Goal: Register for event/course

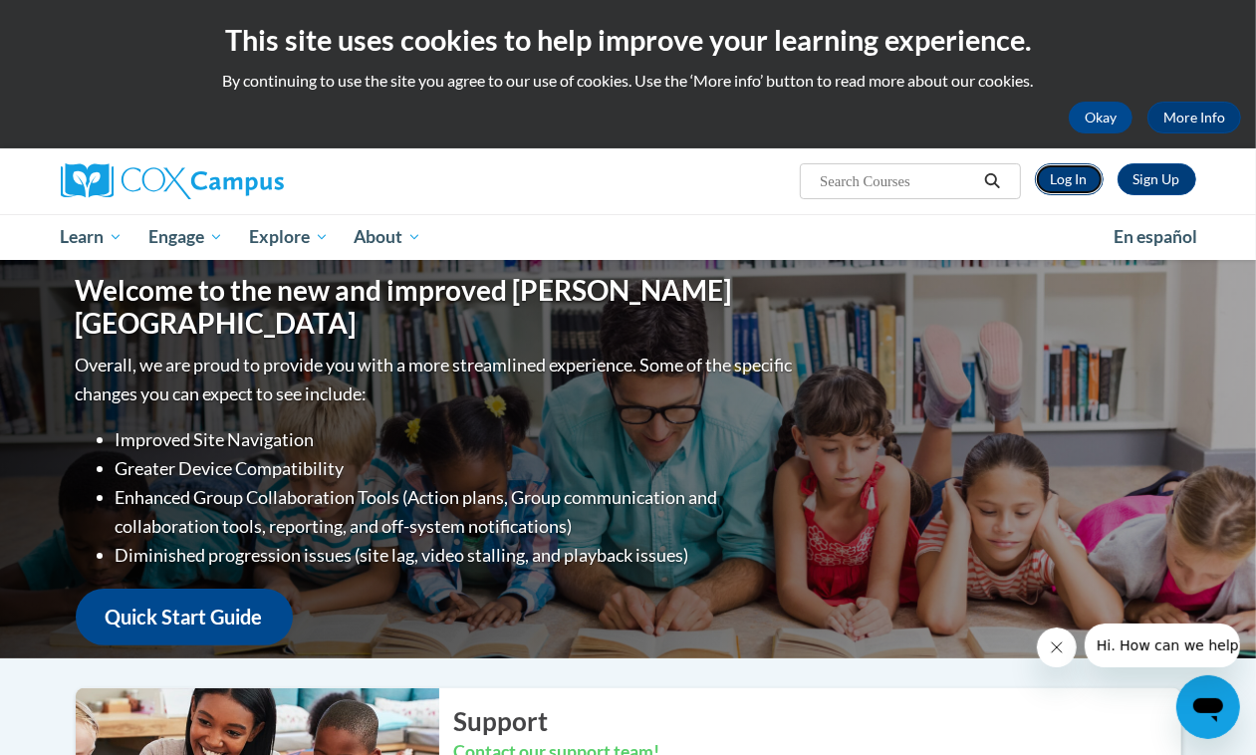
click at [1064, 174] on link "Log In" at bounding box center [1069, 179] width 69 height 32
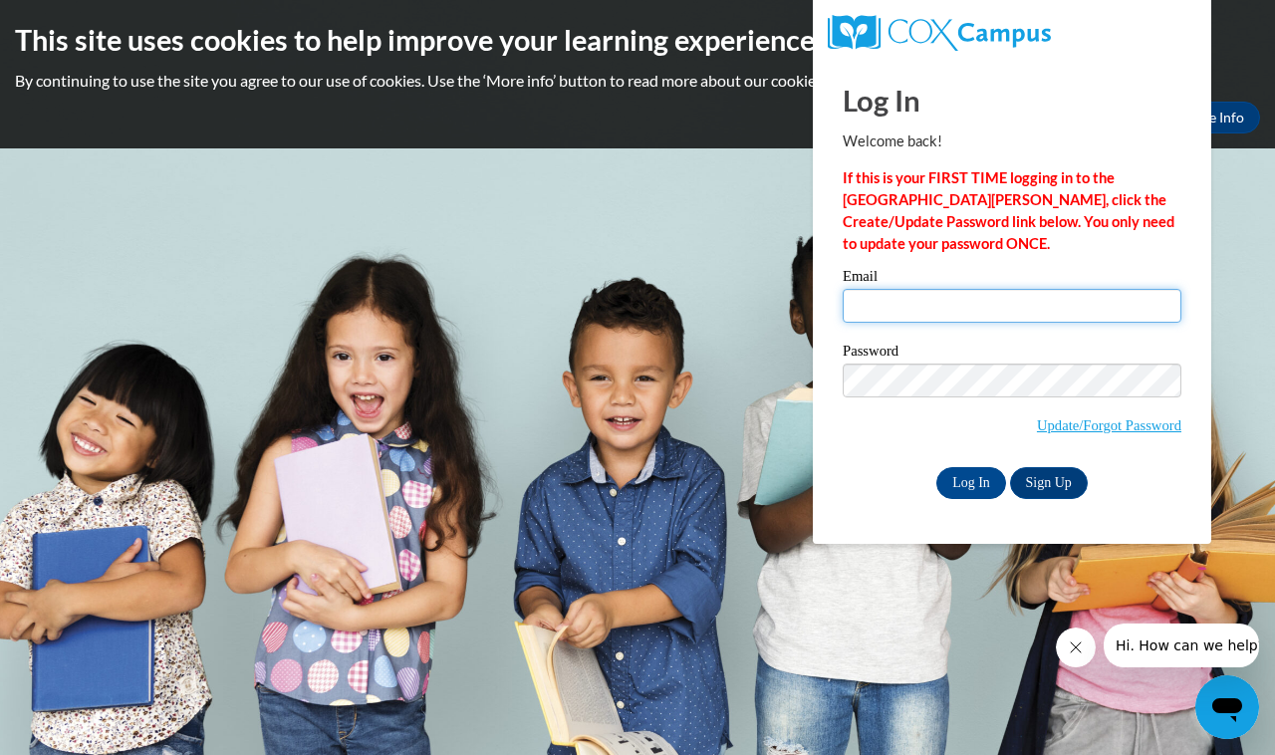
click at [880, 299] on input "Email" at bounding box center [1012, 306] width 339 height 34
click at [1037, 421] on link "Update/Forgot Password" at bounding box center [1109, 425] width 144 height 16
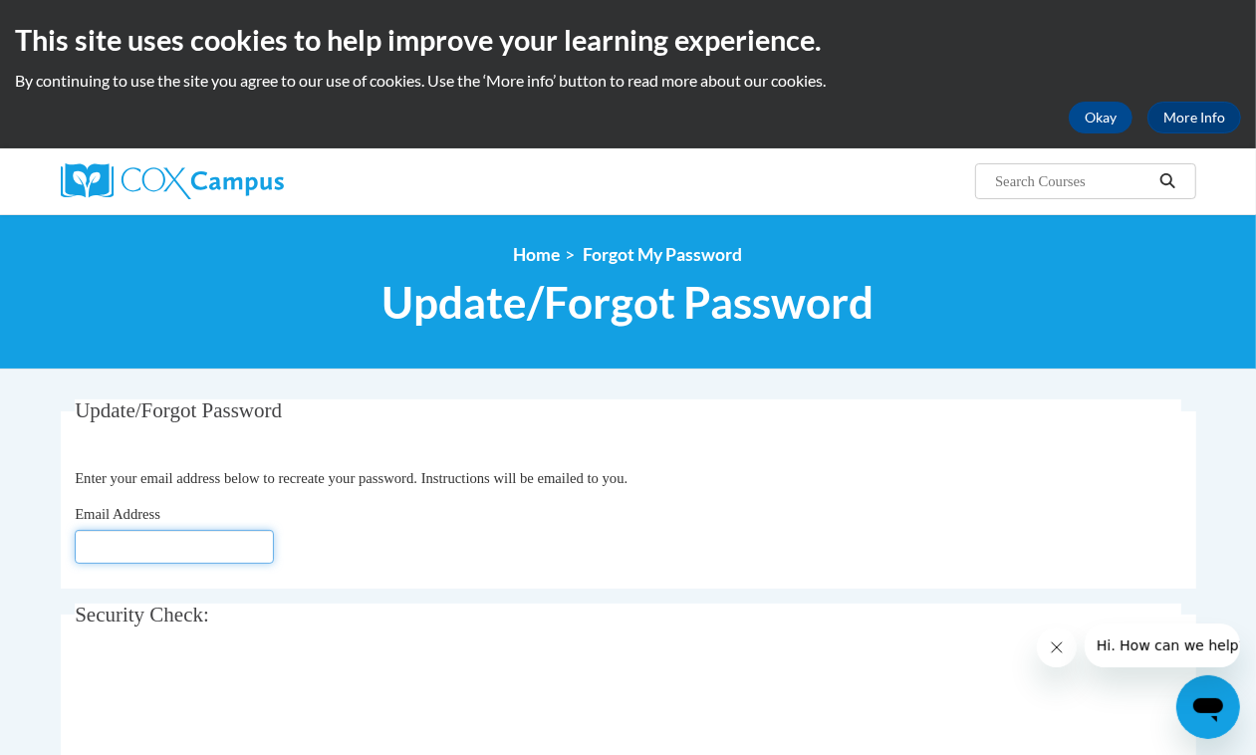
click at [105, 534] on input "Email Address" at bounding box center [174, 547] width 199 height 34
type input "[EMAIL_ADDRESS][DOMAIN_NAME]"
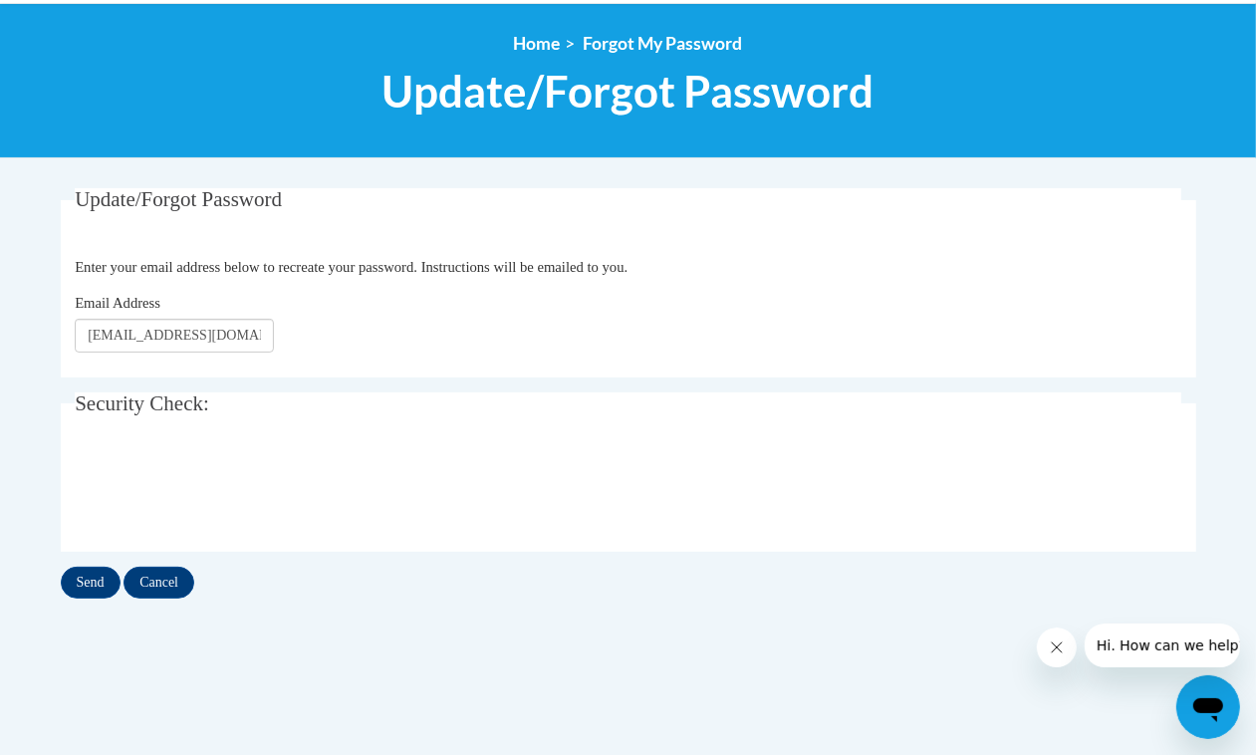
scroll to position [249, 0]
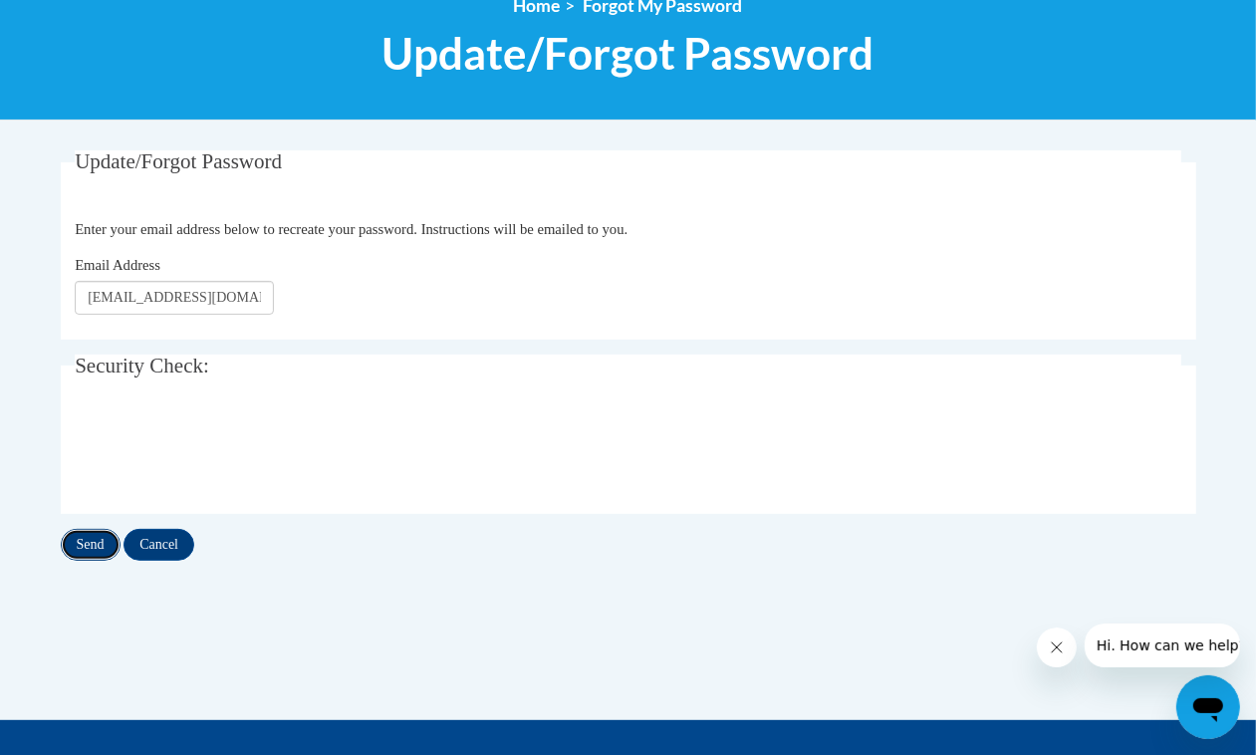
click at [111, 543] on input "Send" at bounding box center [91, 545] width 60 height 32
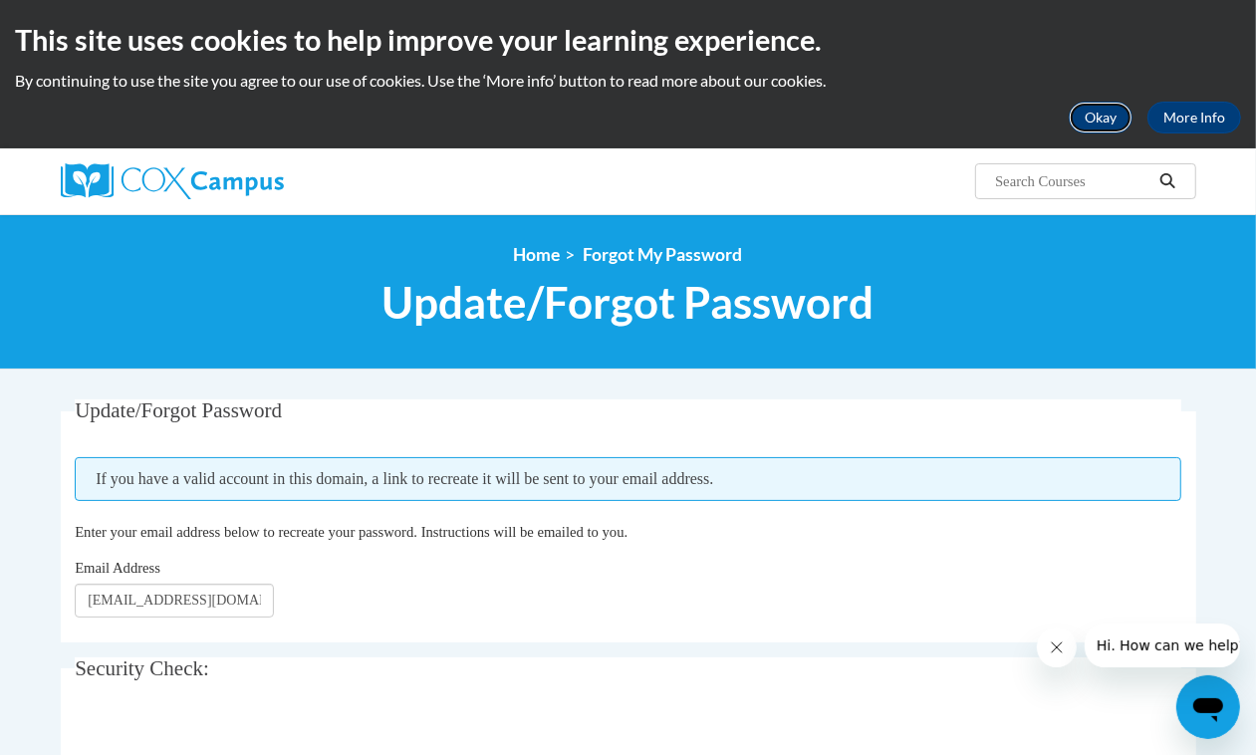
click at [1102, 120] on button "Okay" at bounding box center [1101, 118] width 64 height 32
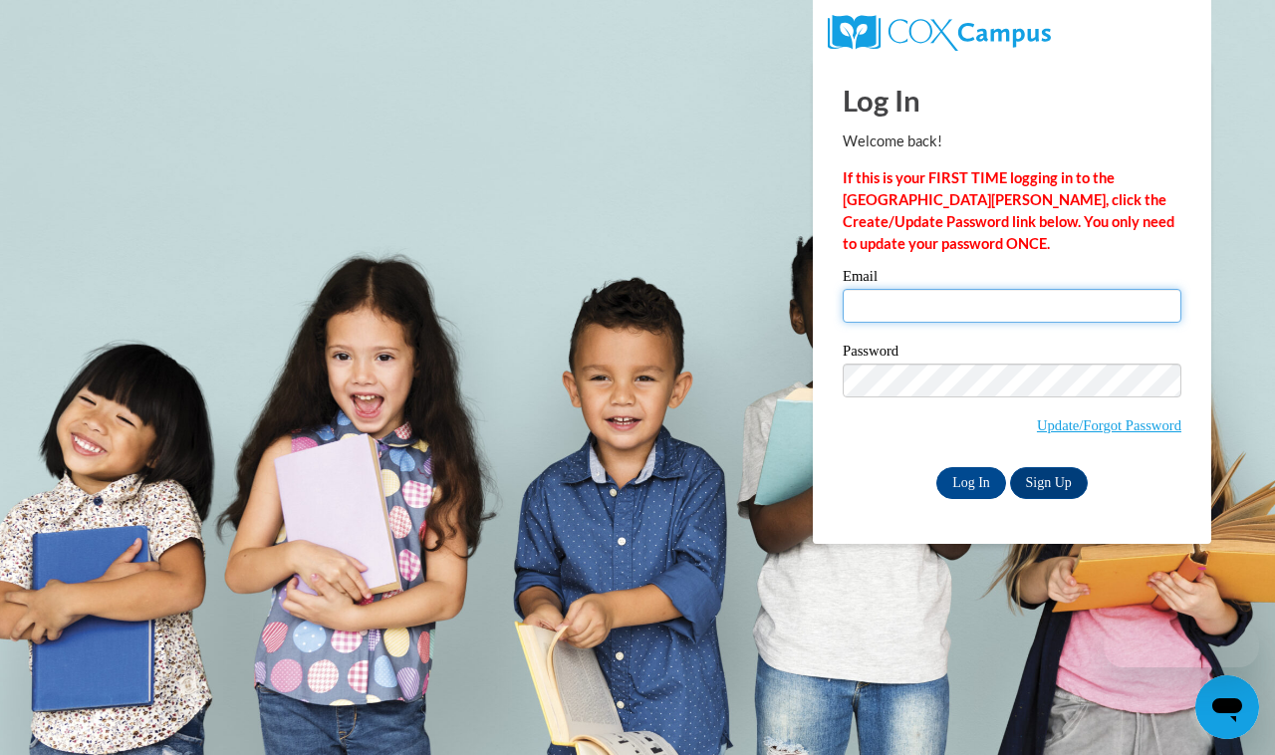
click at [892, 312] on input "Email" at bounding box center [1012, 306] width 339 height 34
type input "[EMAIL_ADDRESS][DOMAIN_NAME]"
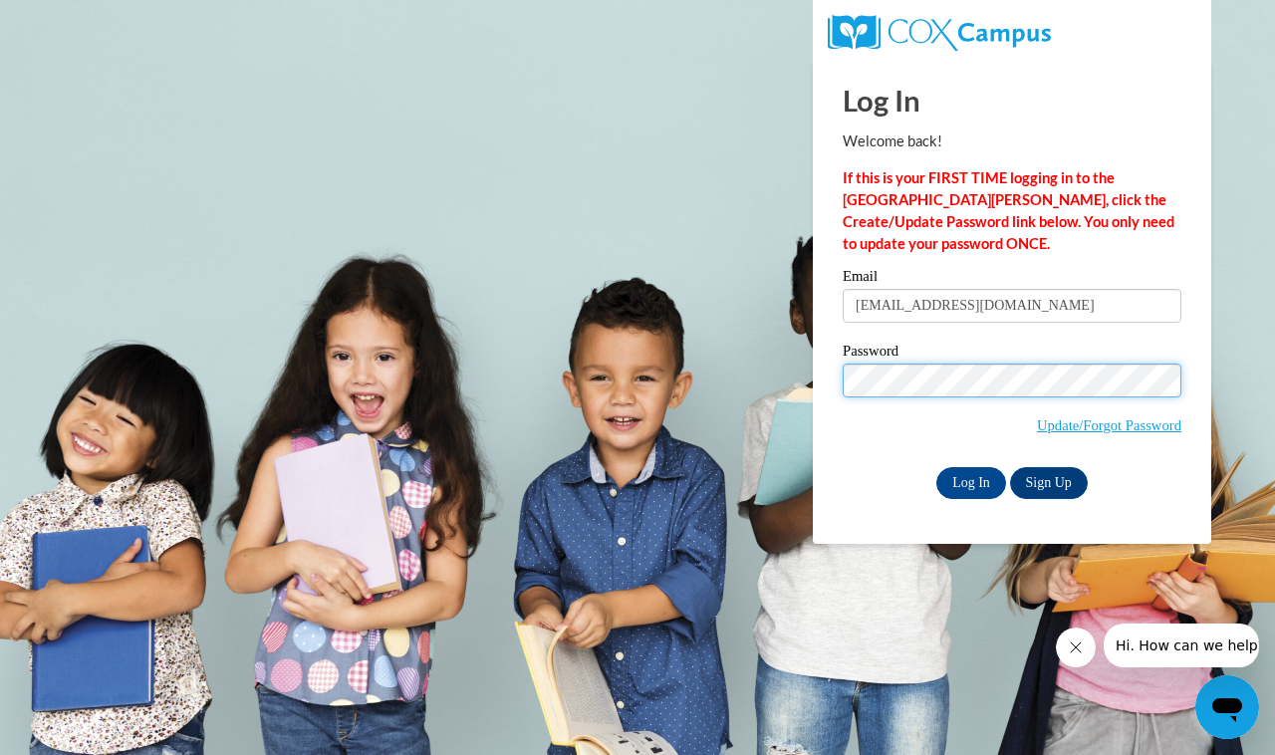
click at [937, 467] on input "Log In" at bounding box center [972, 483] width 70 height 32
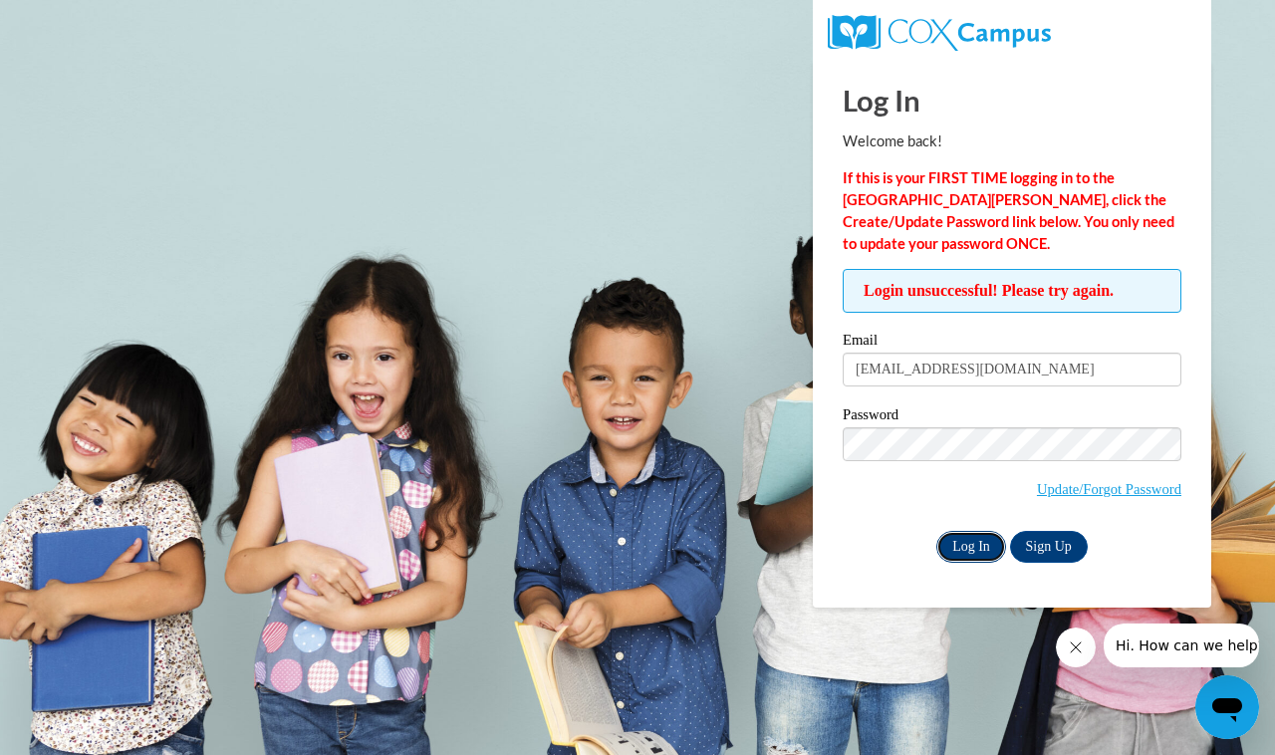
click at [971, 545] on input "Log In" at bounding box center [972, 547] width 70 height 32
click at [1049, 490] on link "Update/Forgot Password" at bounding box center [1109, 489] width 144 height 16
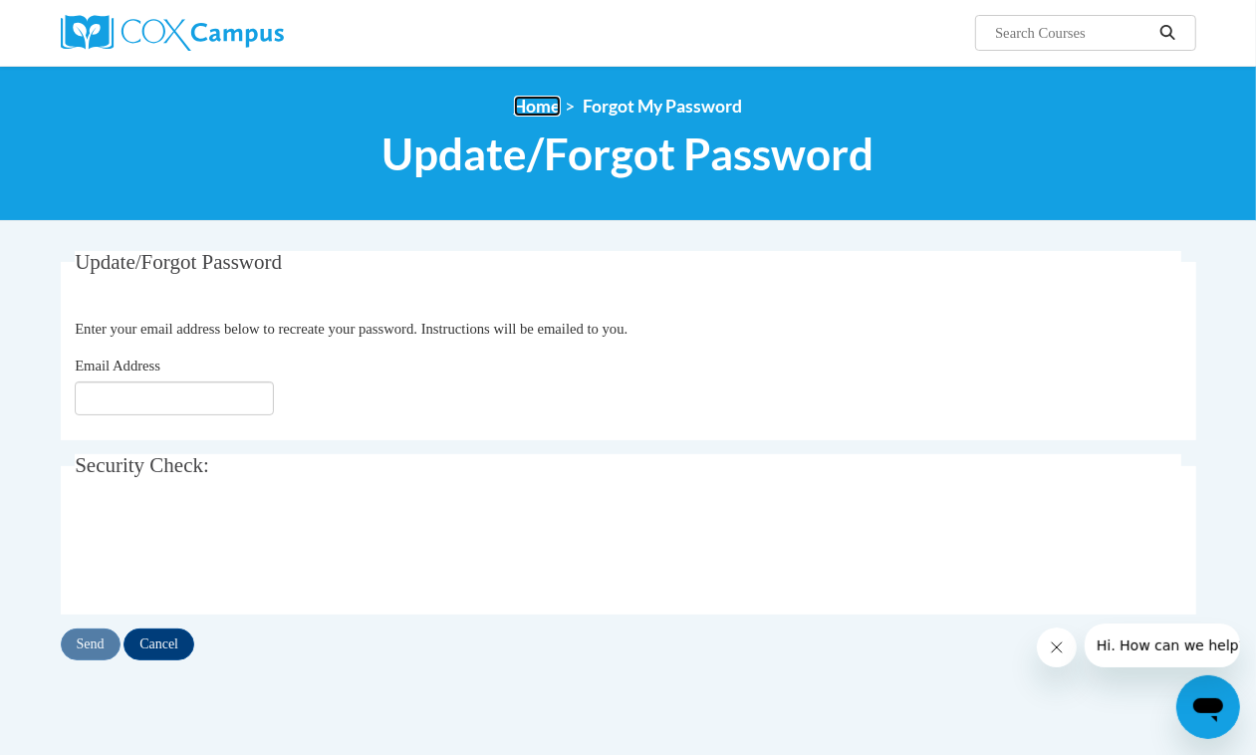
click at [540, 105] on link "Home" at bounding box center [537, 106] width 47 height 21
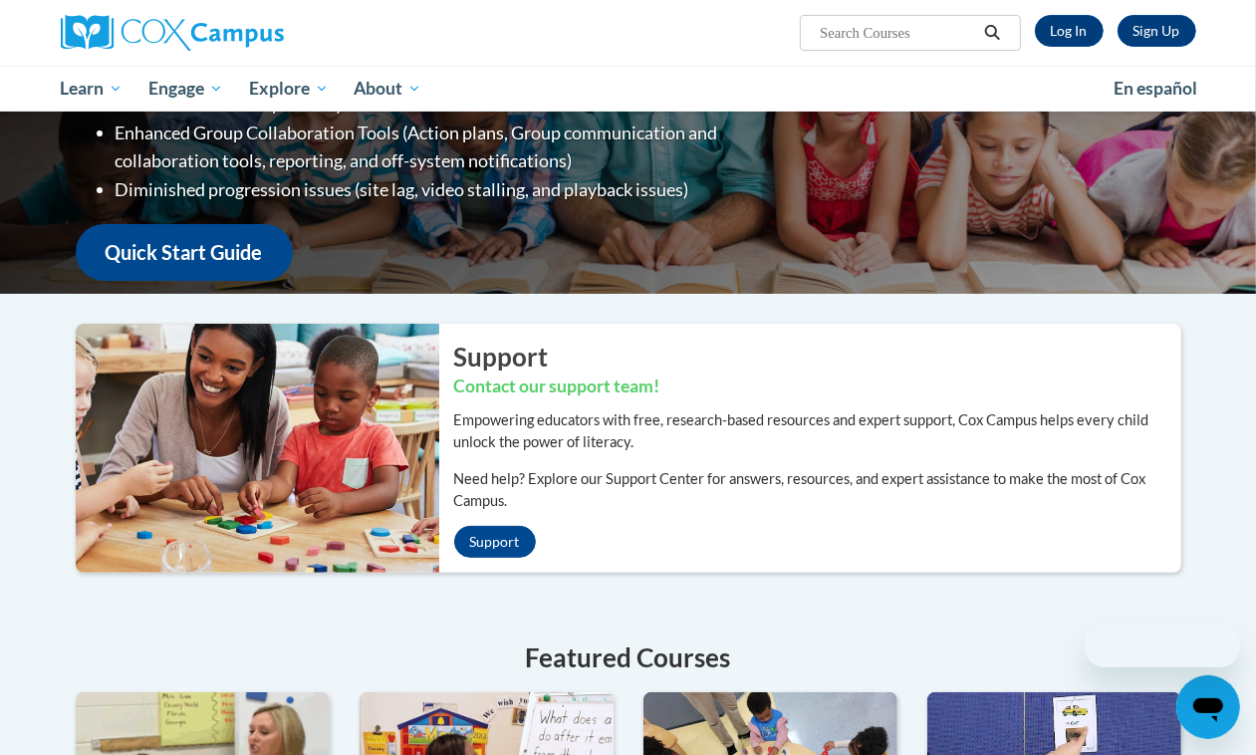
scroll to position [249, 0]
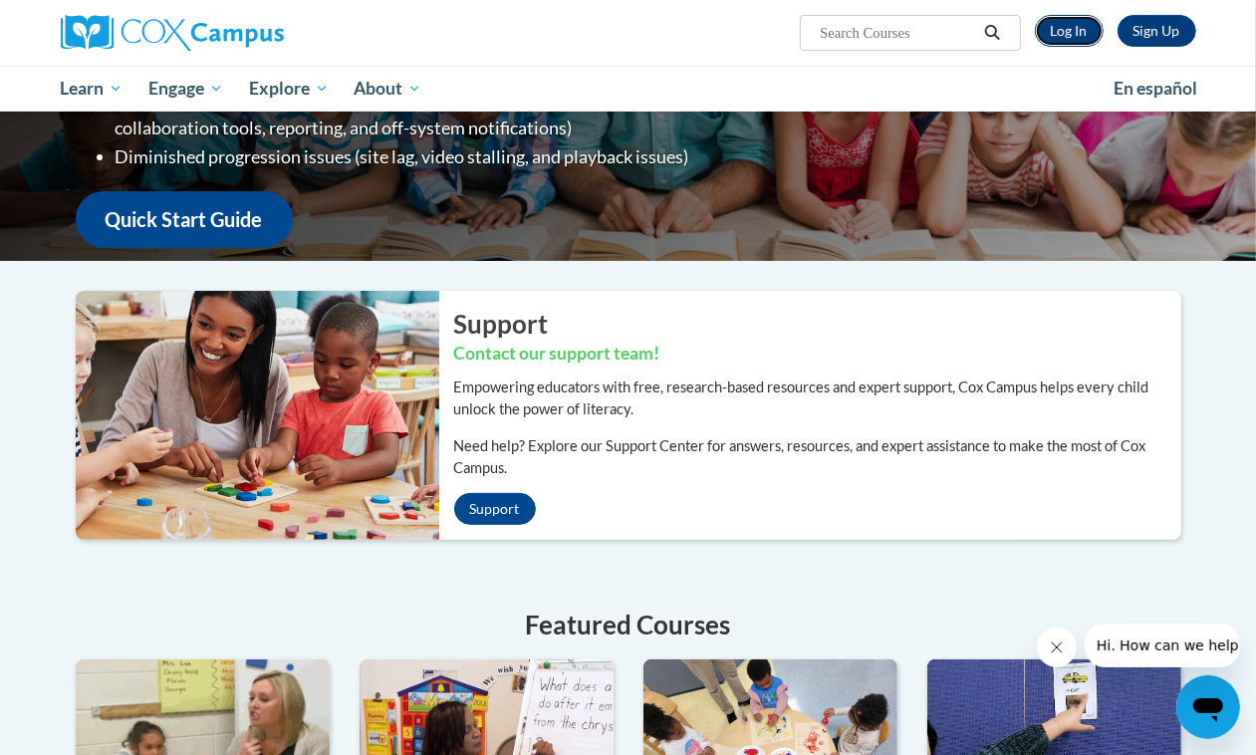
click at [1069, 31] on link "Log In" at bounding box center [1069, 31] width 69 height 32
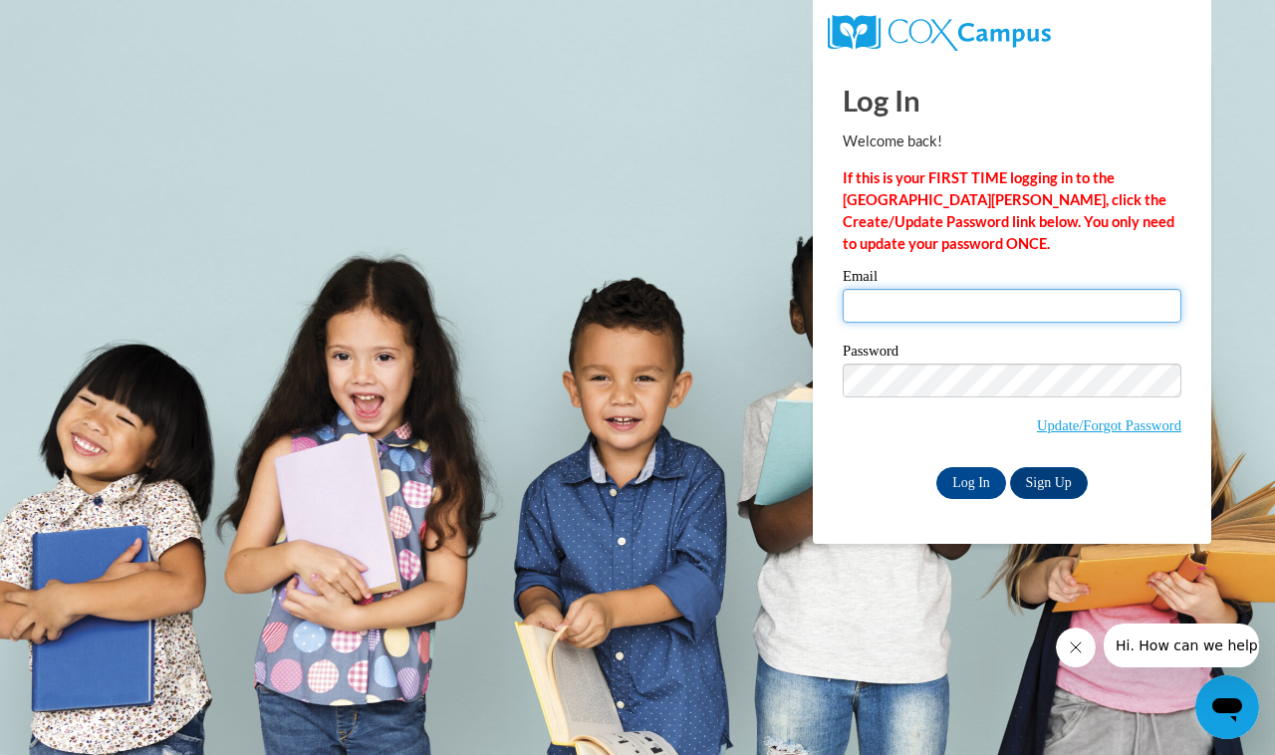
click at [879, 309] on input "Email" at bounding box center [1012, 306] width 339 height 34
type input "tosha.hesterpatel@ndo.org"
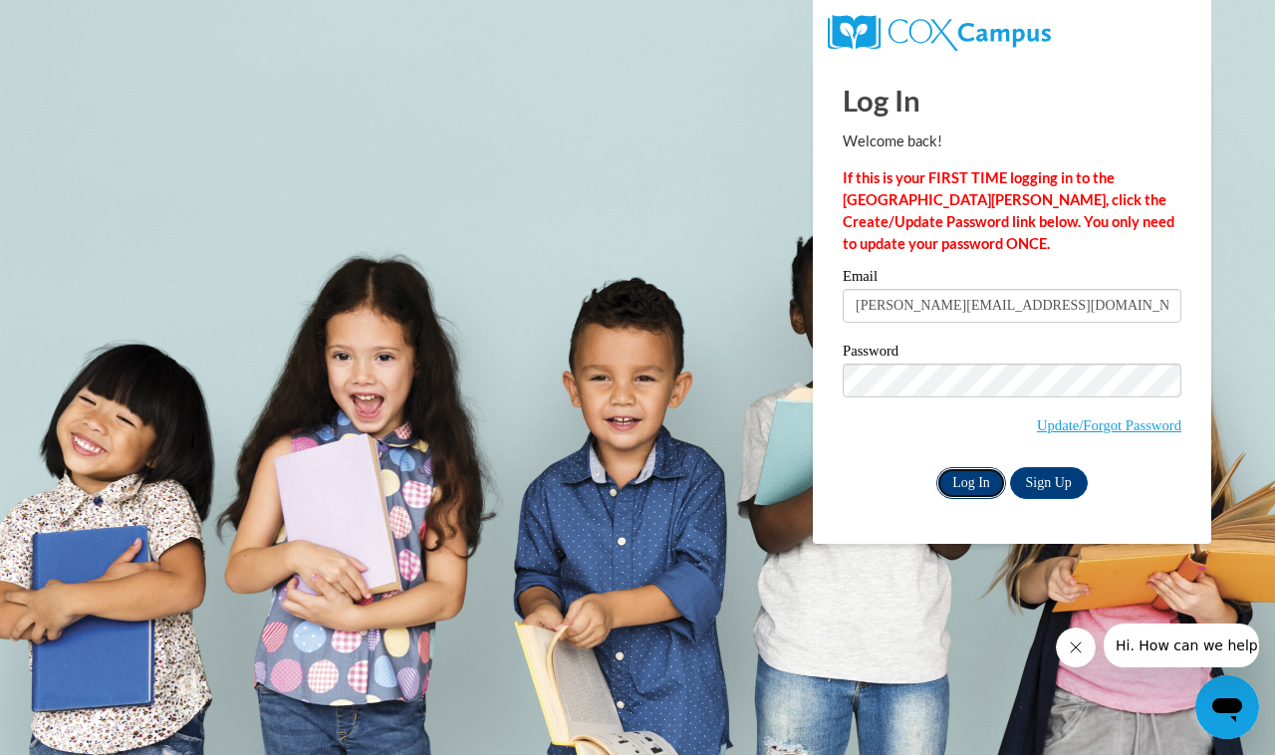
click at [963, 476] on input "Log In" at bounding box center [972, 483] width 70 height 32
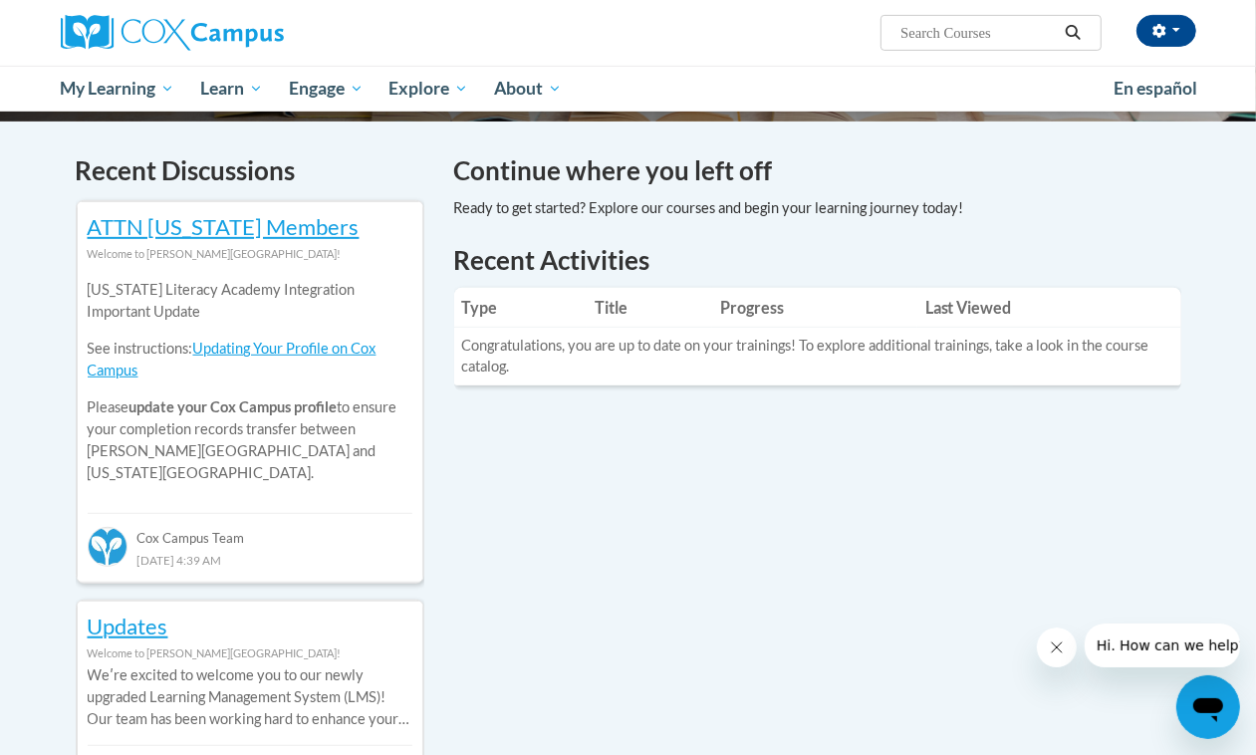
scroll to position [623, 0]
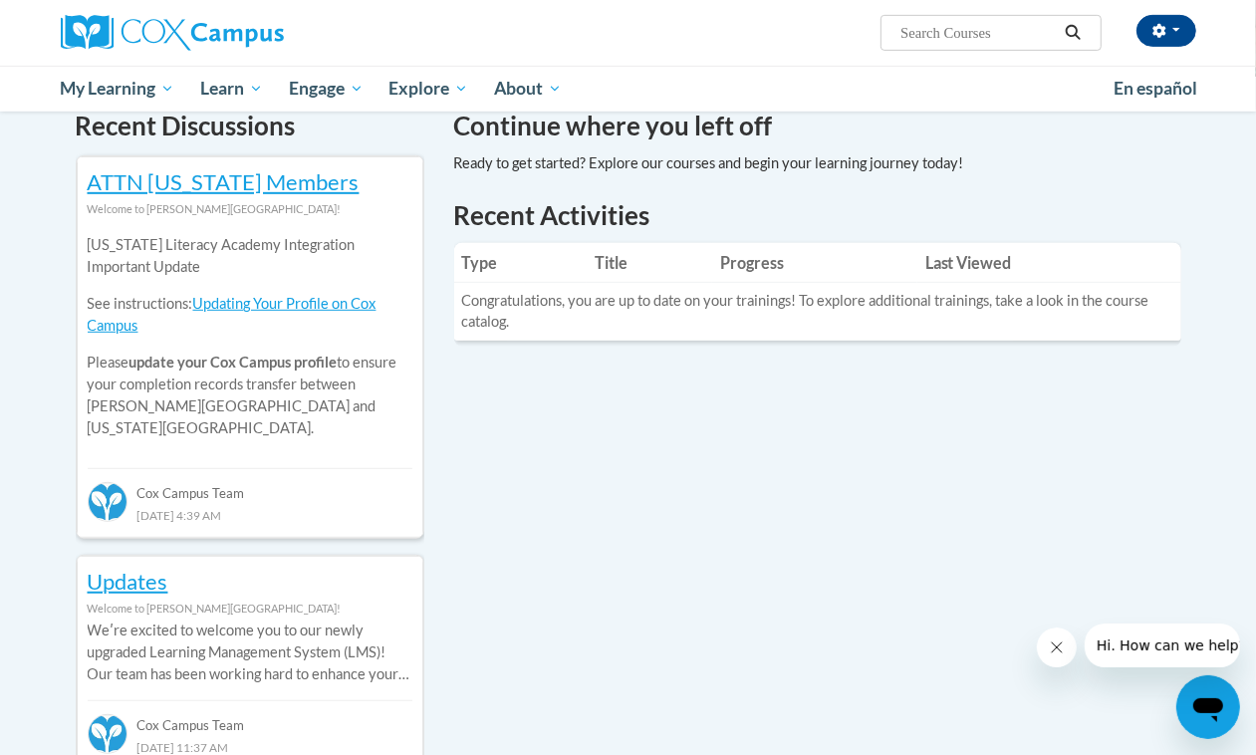
click at [984, 28] on input "Search..." at bounding box center [978, 33] width 159 height 24
type input "the power of language"
click at [1072, 28] on icon "Search" at bounding box center [1073, 32] width 18 height 15
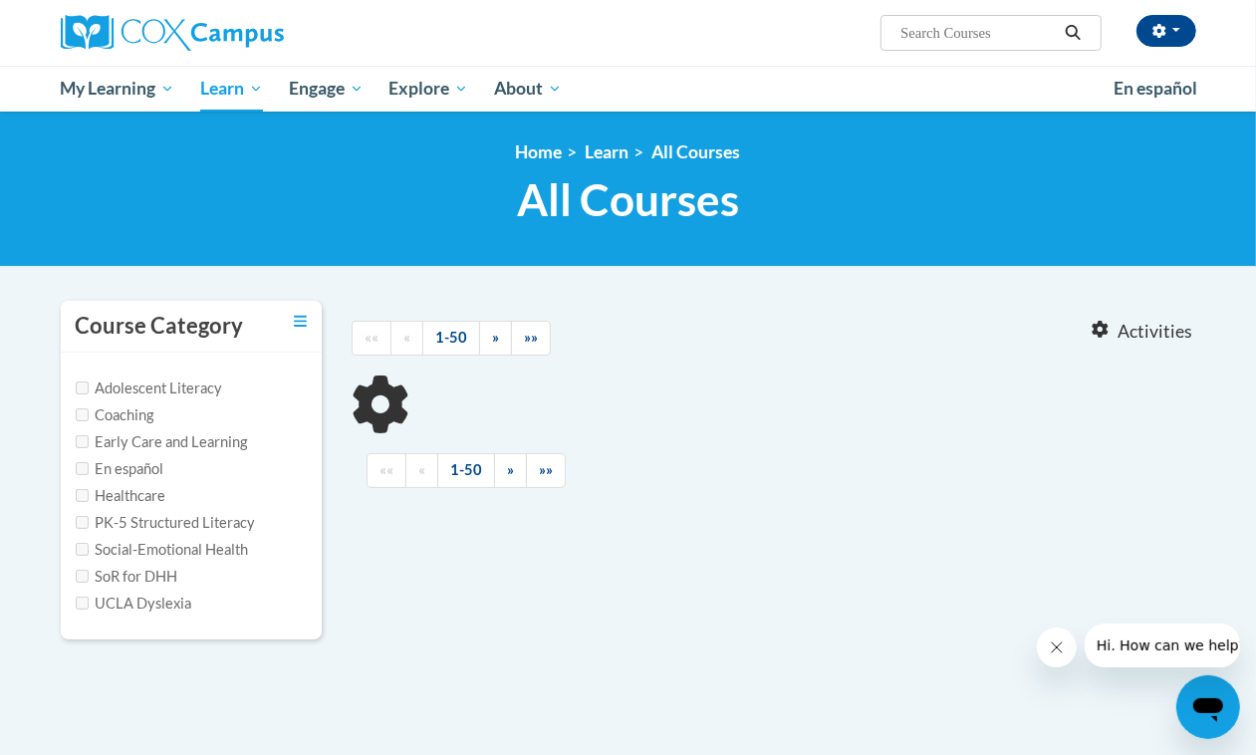
type input "the power of language"
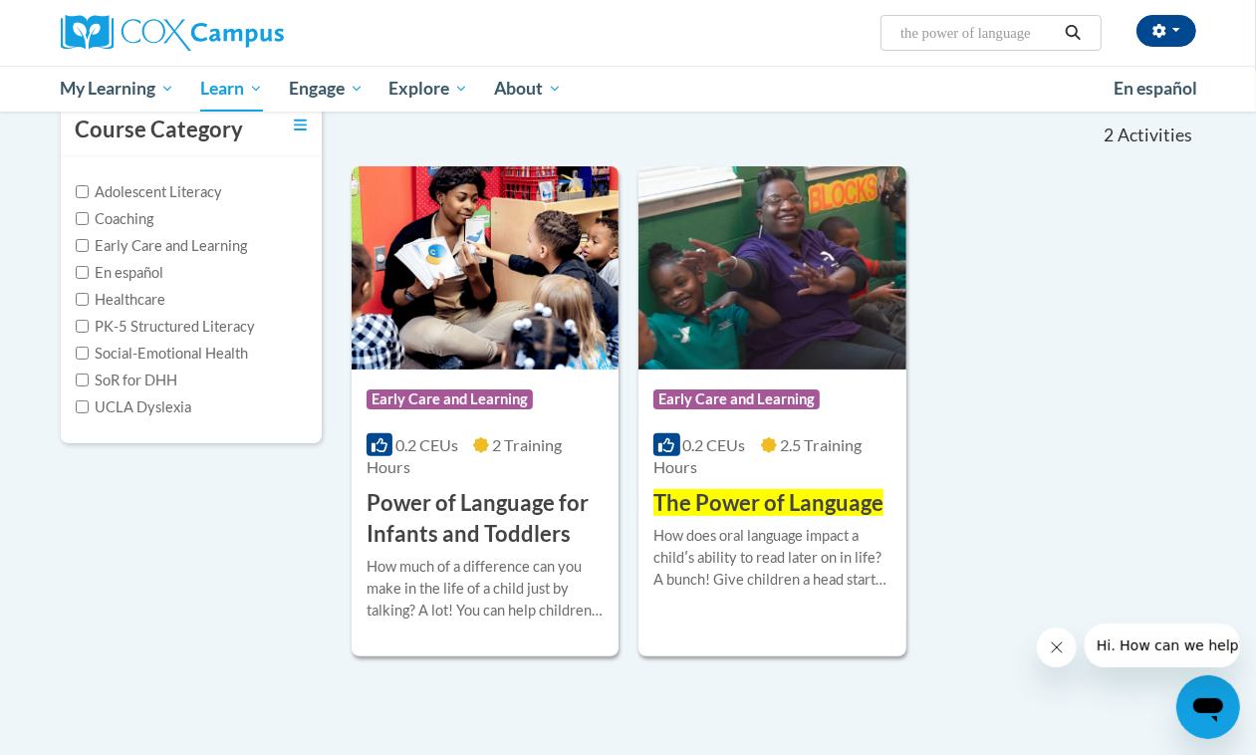
scroll to position [249, 0]
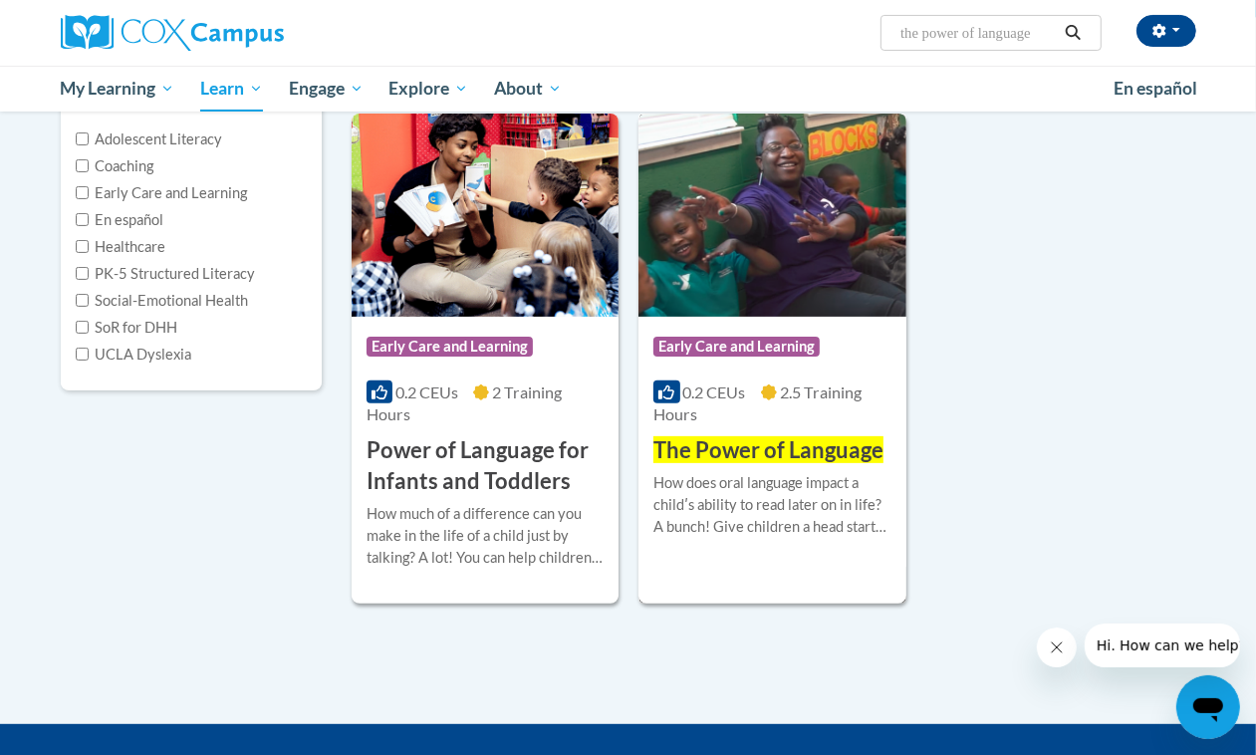
click at [794, 451] on span "The Power of Language" at bounding box center [769, 449] width 230 height 27
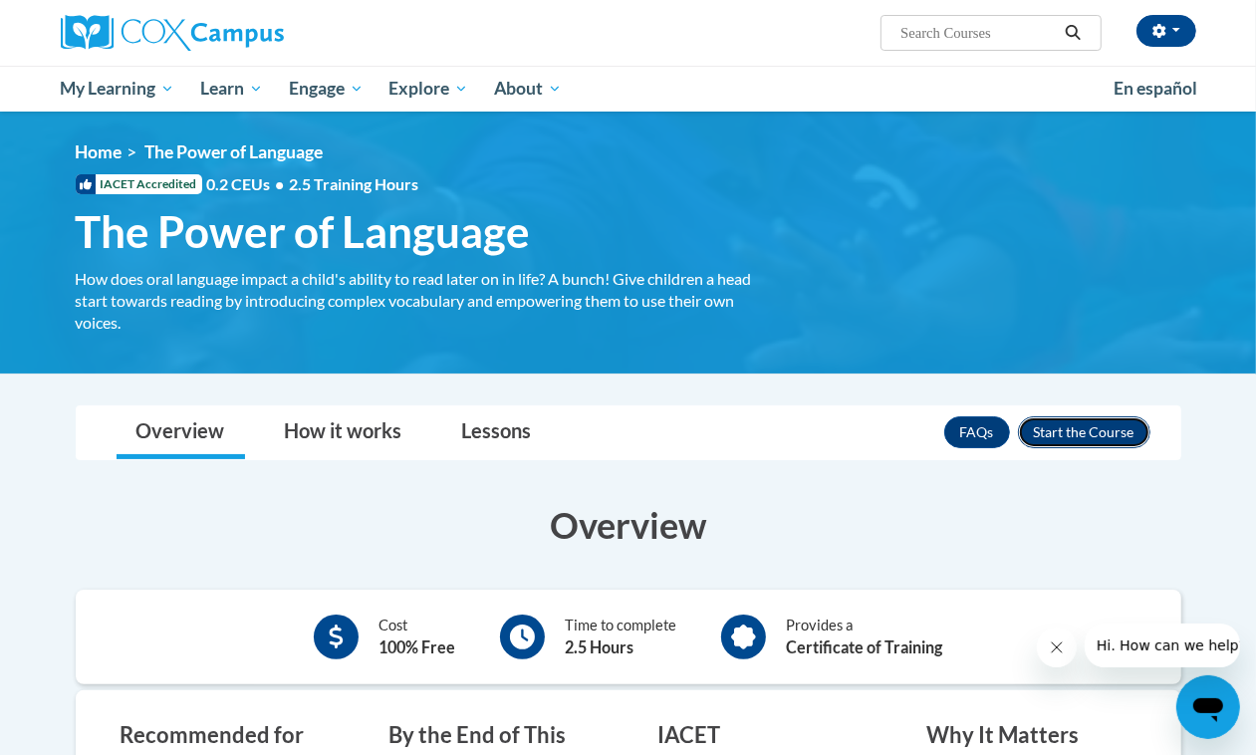
click at [1102, 430] on button "Enroll" at bounding box center [1084, 432] width 133 height 32
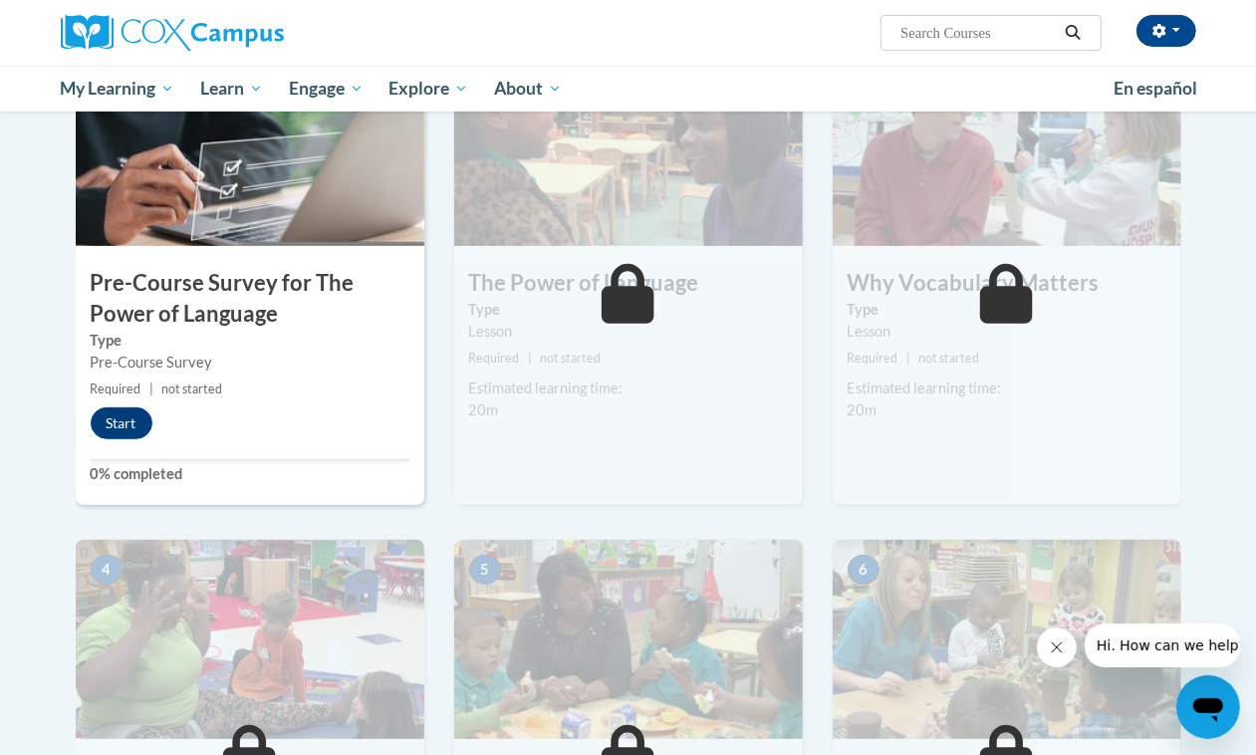
scroll to position [125, 0]
